Goal: Task Accomplishment & Management: Manage account settings

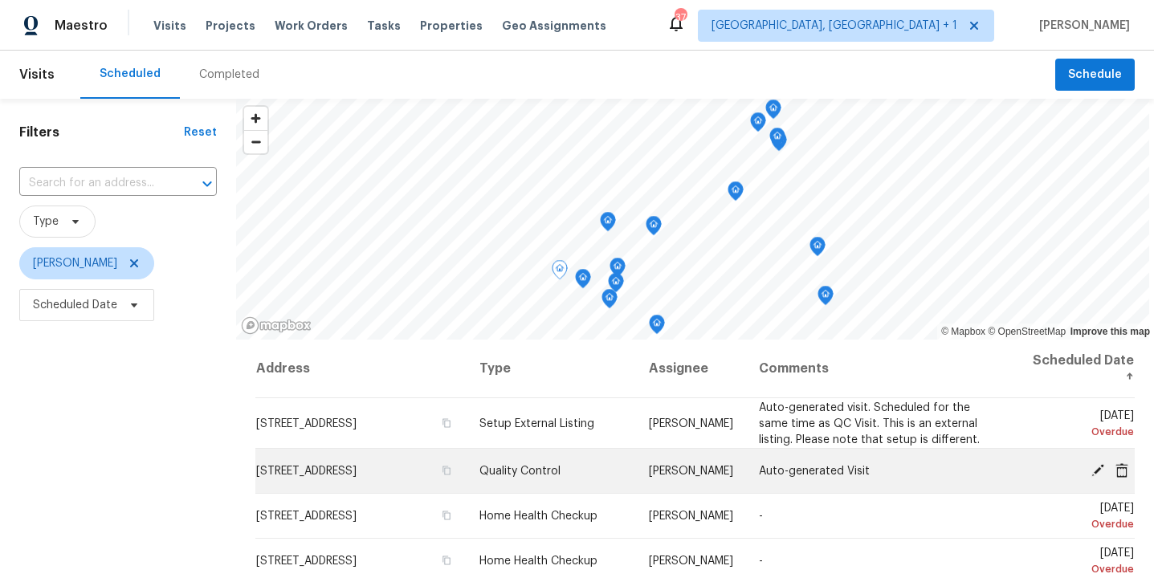
click at [1094, 470] on icon at bounding box center [1098, 470] width 14 height 14
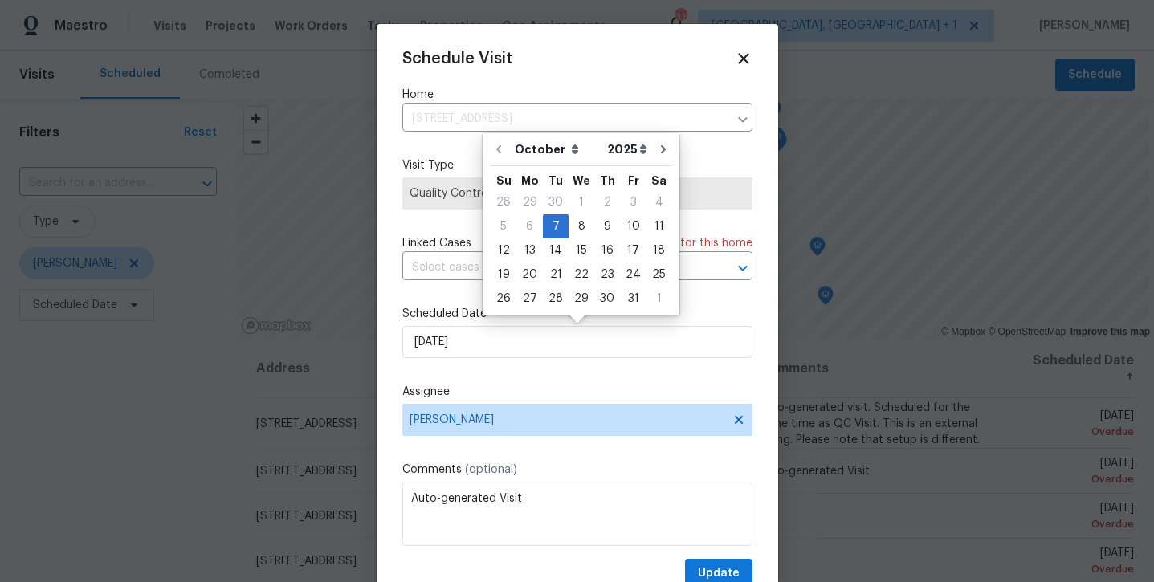
click at [551, 341] on input "10/7/2025" at bounding box center [578, 342] width 350 height 32
click at [611, 230] on div "9" at bounding box center [608, 226] width 26 height 22
type input "10/9/2025"
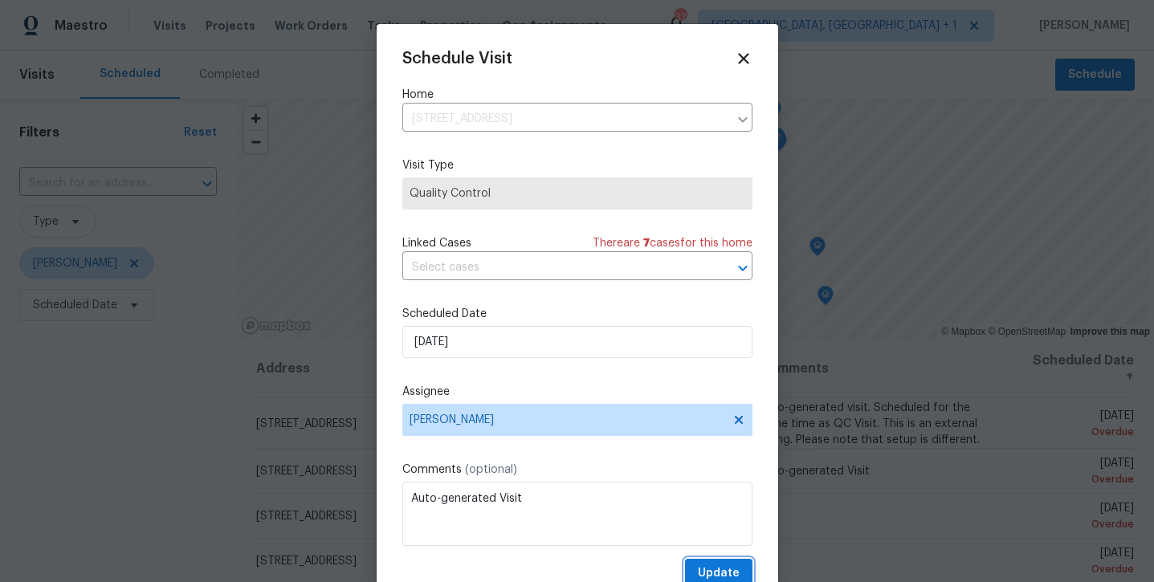
click at [722, 576] on span "Update" at bounding box center [719, 574] width 42 height 20
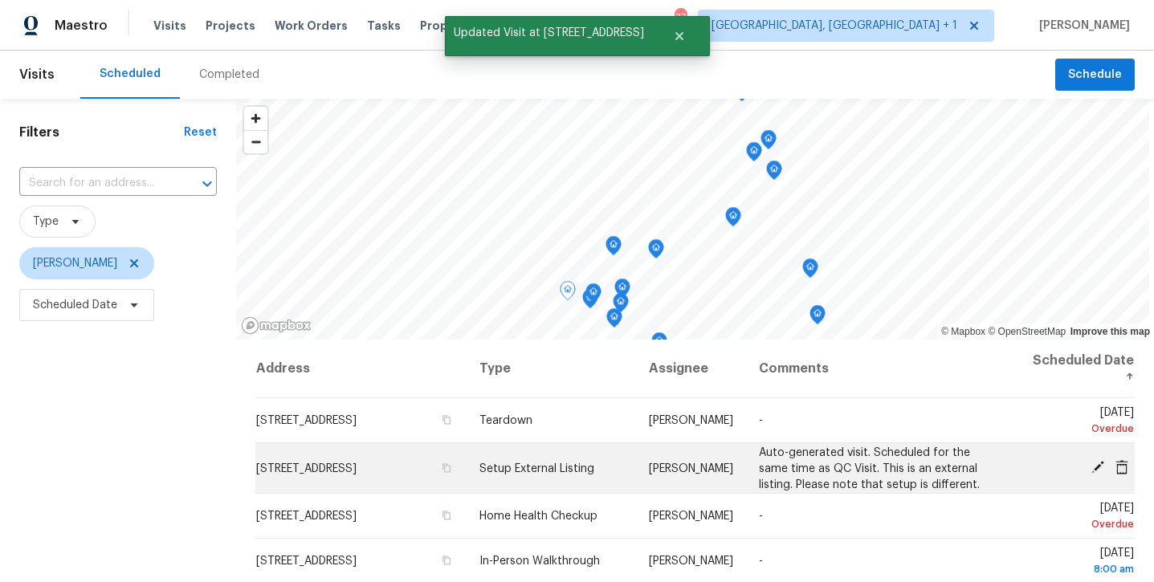
click at [1097, 470] on icon at bounding box center [1098, 467] width 13 height 13
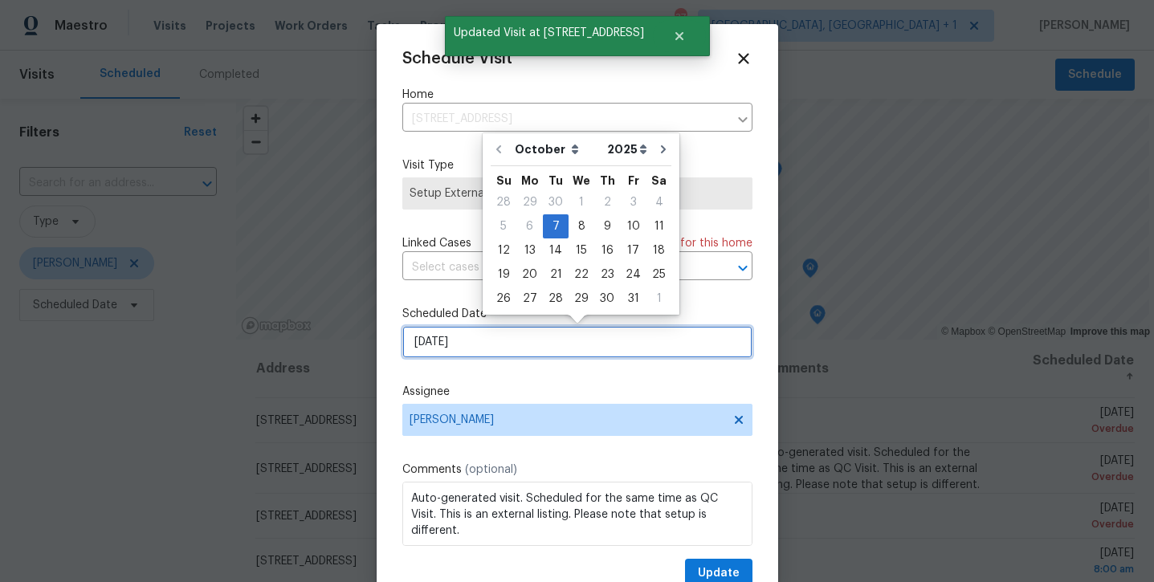
click at [562, 342] on input "10/7/2025" at bounding box center [578, 342] width 350 height 32
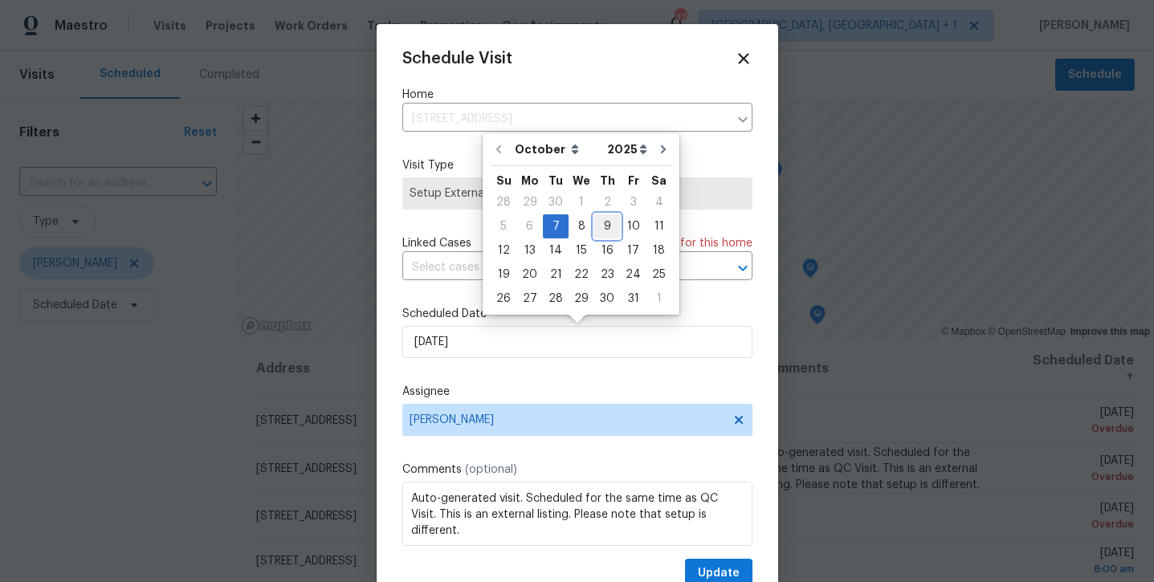
click at [603, 227] on div "9" at bounding box center [608, 226] width 26 height 22
type input "10/9/2025"
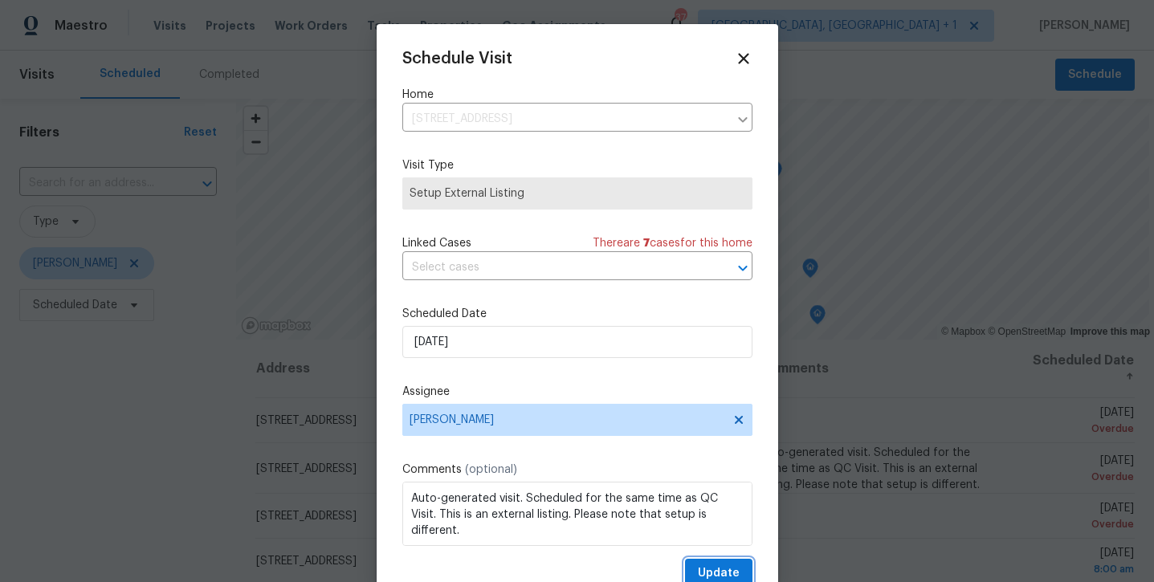
click at [714, 569] on span "Update" at bounding box center [719, 574] width 42 height 20
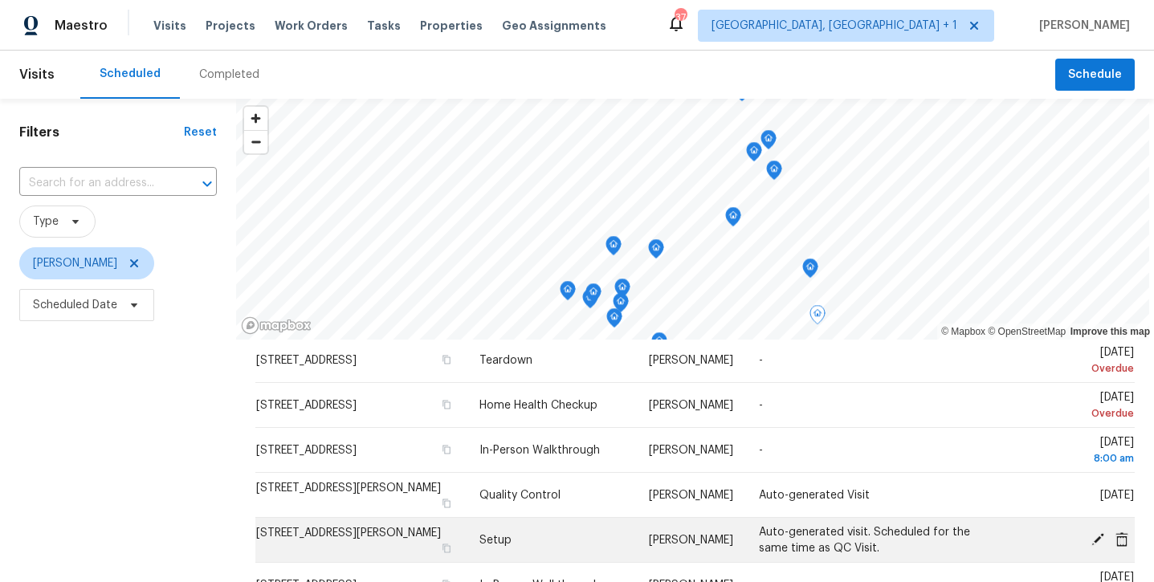
scroll to position [51, 0]
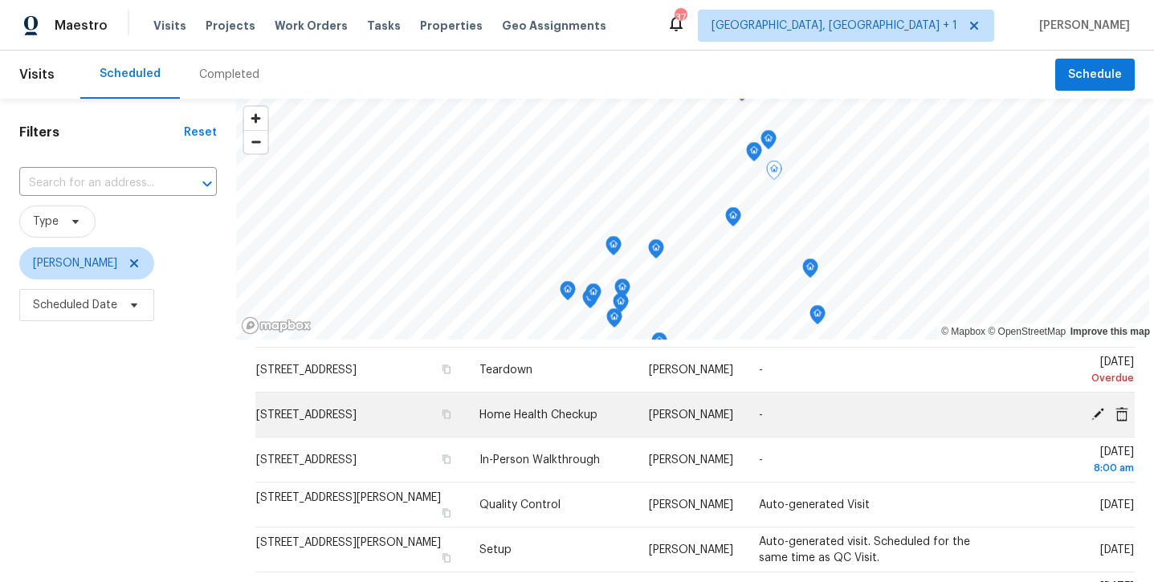
click at [1096, 416] on icon at bounding box center [1098, 413] width 13 height 13
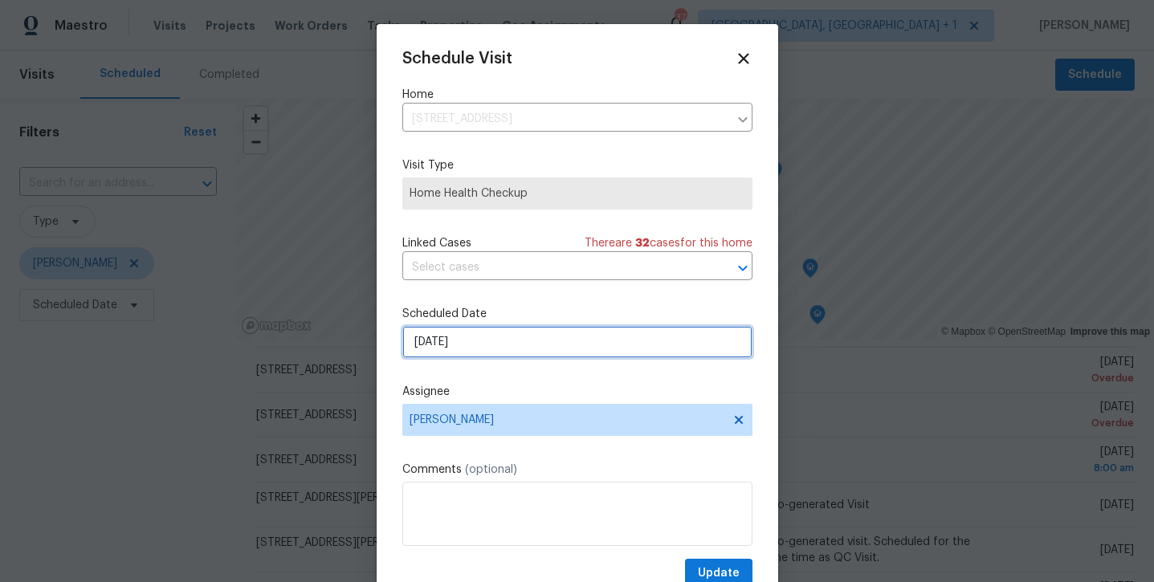
click at [653, 350] on input "10/7/2025" at bounding box center [578, 342] width 350 height 32
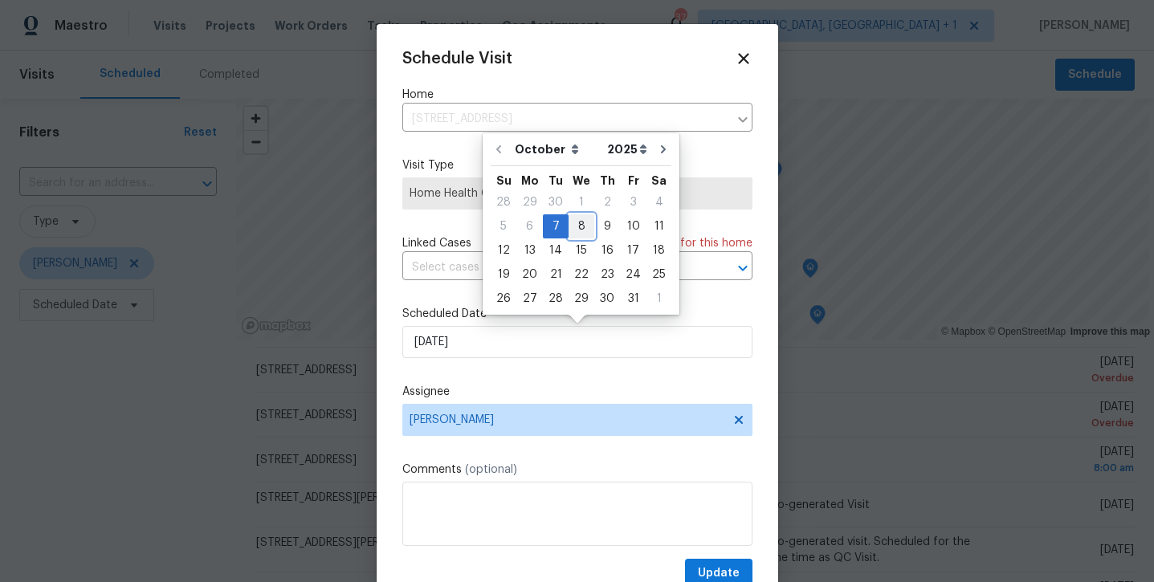
click at [576, 224] on div "8" at bounding box center [582, 226] width 26 height 22
type input "10/8/2025"
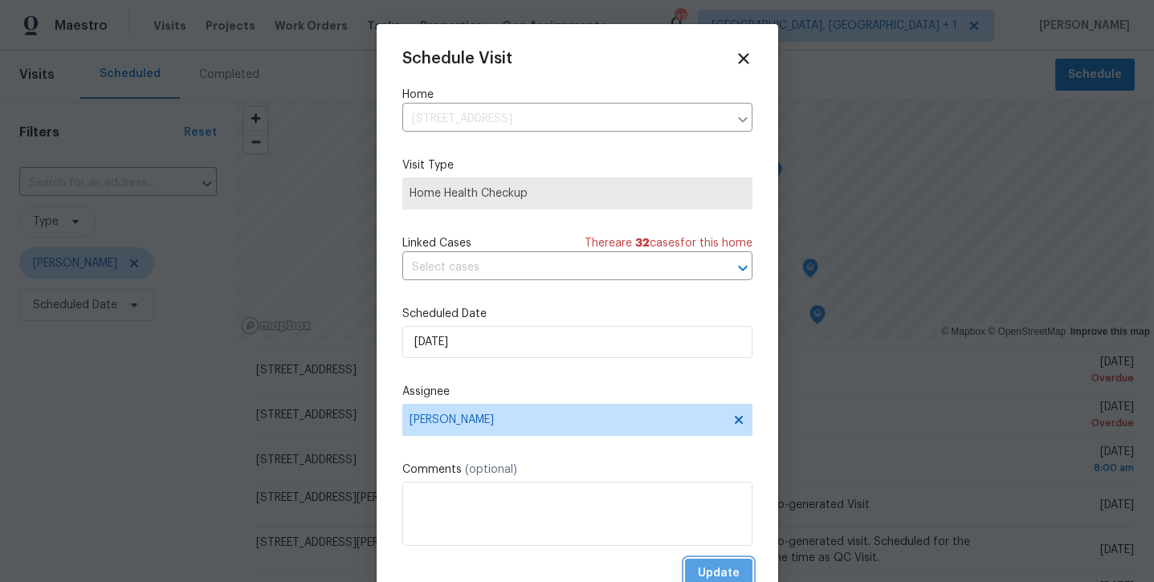
click at [729, 578] on span "Update" at bounding box center [719, 574] width 42 height 20
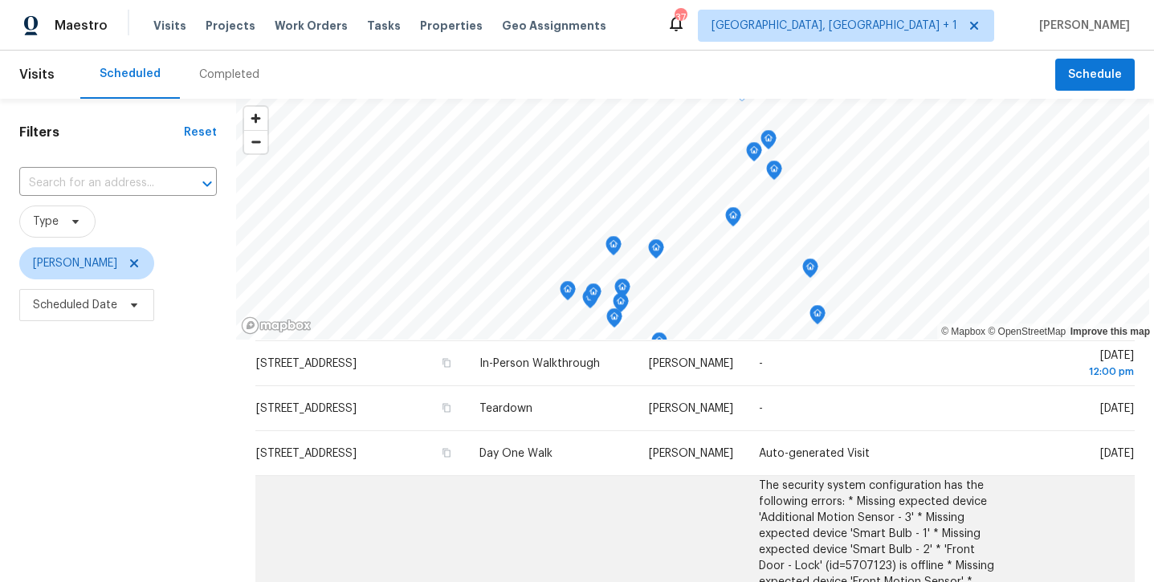
scroll to position [572, 0]
